Goal: Task Accomplishment & Management: Use online tool/utility

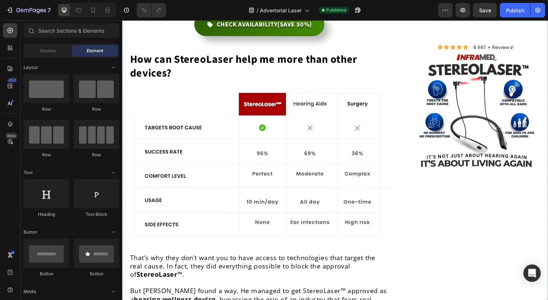
scroll to position [3236, 0]
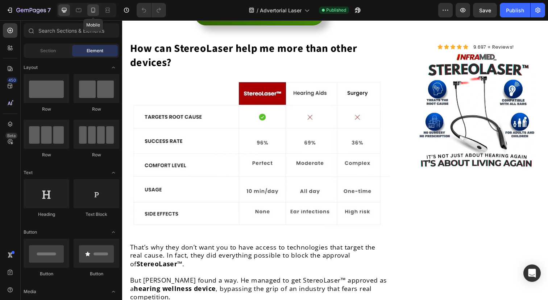
click at [97, 10] on div at bounding box center [93, 10] width 12 height 12
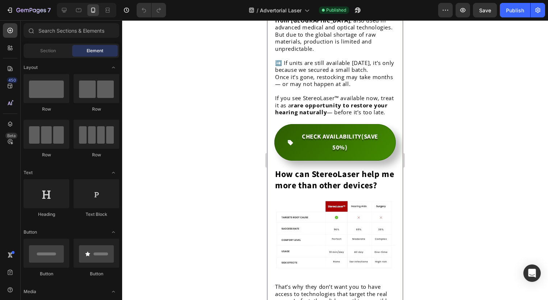
scroll to position [2845, 0]
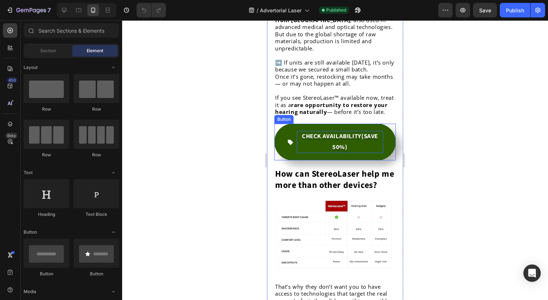
click at [338, 141] on strong "CHECK AVAILABILITY" at bounding box center [331, 136] width 59 height 9
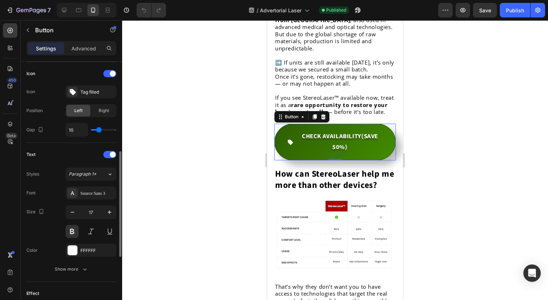
scroll to position [230, 0]
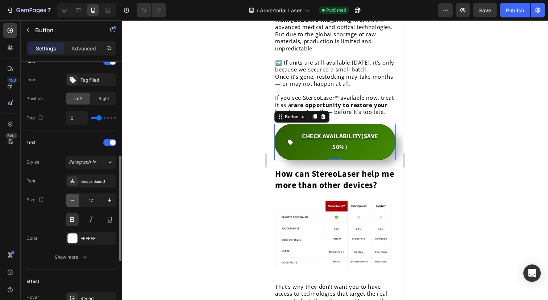
click at [74, 199] on icon "button" at bounding box center [72, 199] width 7 height 7
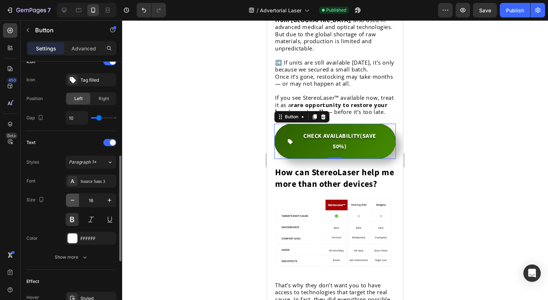
click at [74, 199] on icon "button" at bounding box center [72, 199] width 7 height 7
type input "15"
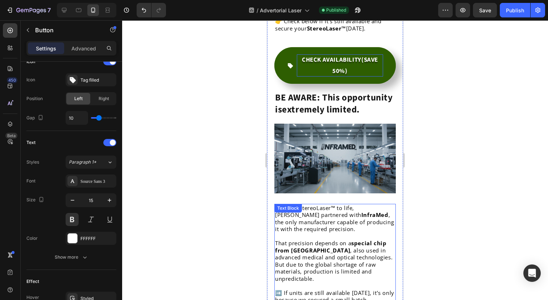
scroll to position [2615, 0]
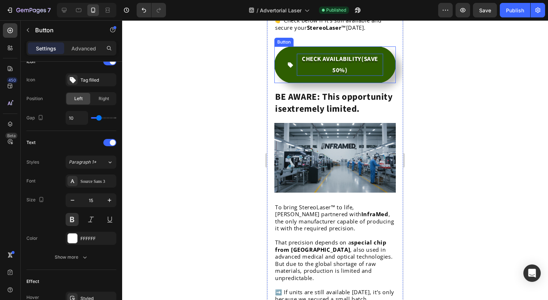
click at [345, 63] on strong "CHECK AVAILABILITY" at bounding box center [331, 59] width 59 height 9
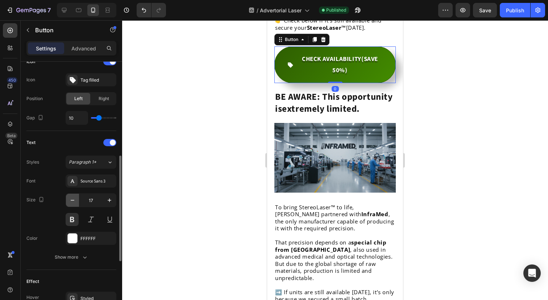
click at [71, 201] on icon "button" at bounding box center [72, 199] width 7 height 7
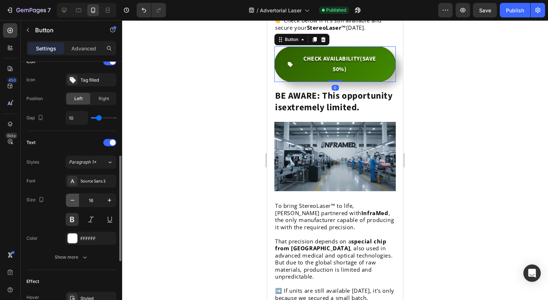
click at [71, 201] on icon "button" at bounding box center [72, 199] width 7 height 7
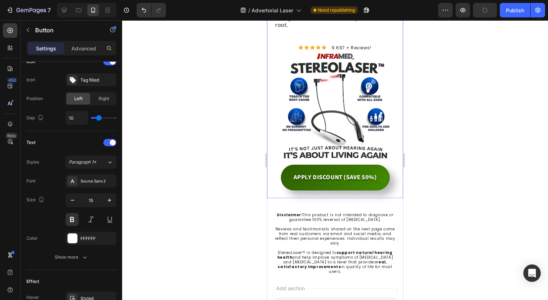
scroll to position [3267, 0]
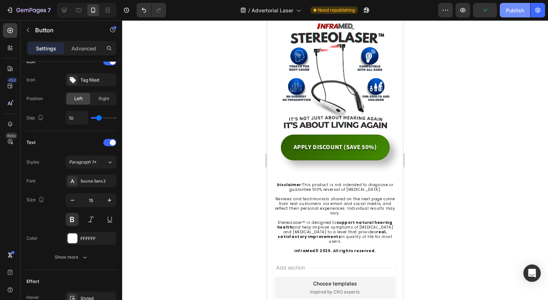
click at [513, 8] on div "Publish" at bounding box center [515, 11] width 18 height 8
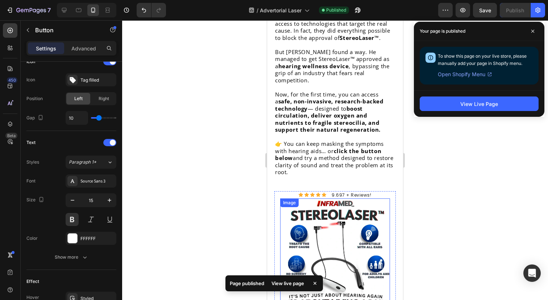
scroll to position [3070, 0]
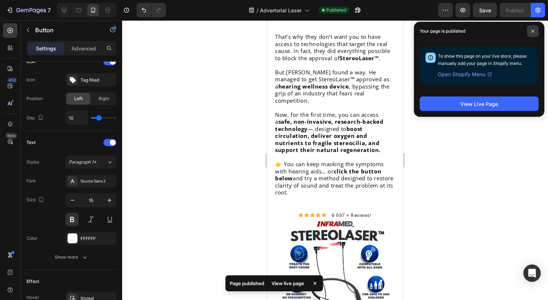
click at [534, 30] on icon at bounding box center [533, 31] width 4 height 4
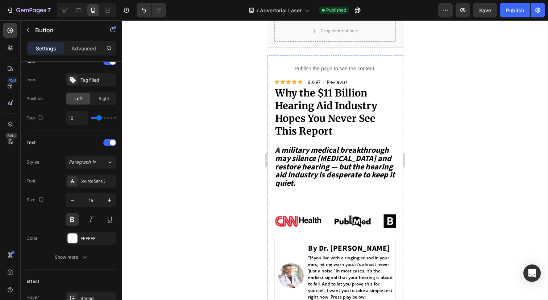
scroll to position [36, 0]
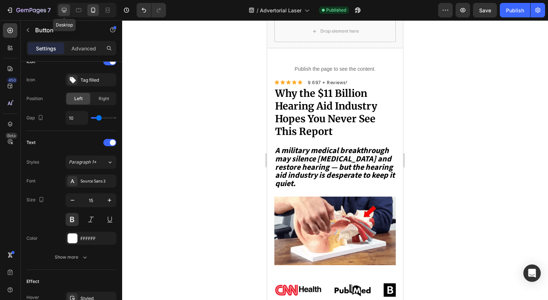
click at [65, 11] on icon at bounding box center [64, 10] width 5 height 5
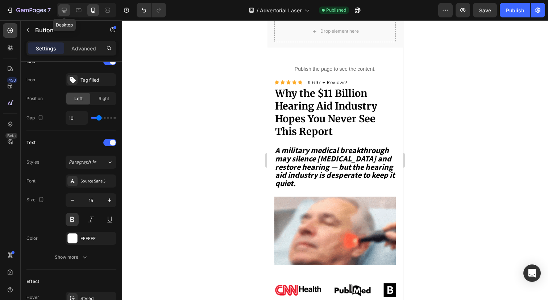
type input "18"
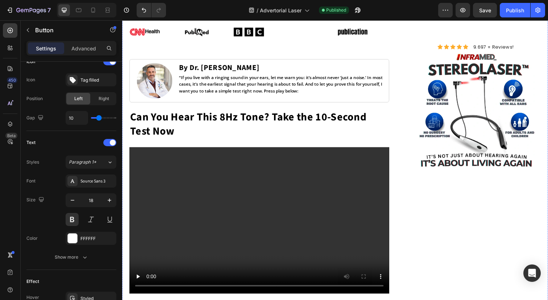
scroll to position [341, 0]
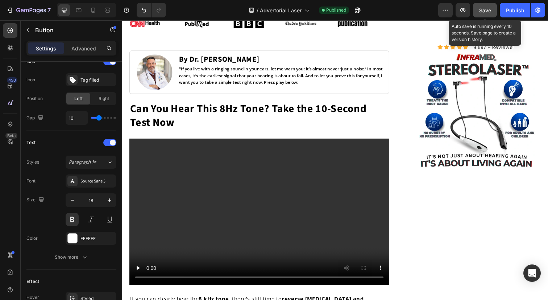
click at [491, 9] on button "Save" at bounding box center [485, 10] width 24 height 14
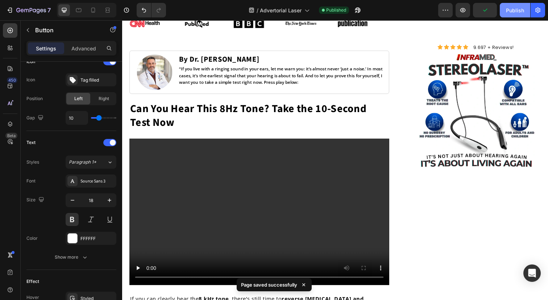
click at [508, 9] on div "Publish" at bounding box center [515, 11] width 18 height 8
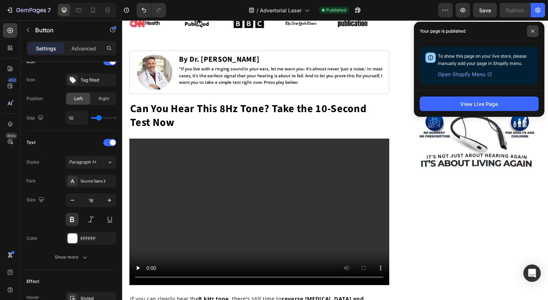
click at [538, 33] on span at bounding box center [533, 31] width 12 height 12
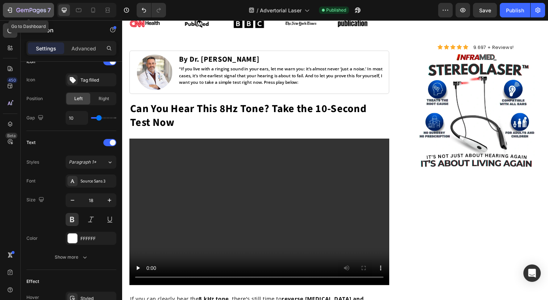
click at [19, 8] on icon "button" at bounding box center [31, 11] width 30 height 6
